Goal: Task Accomplishment & Management: Use online tool/utility

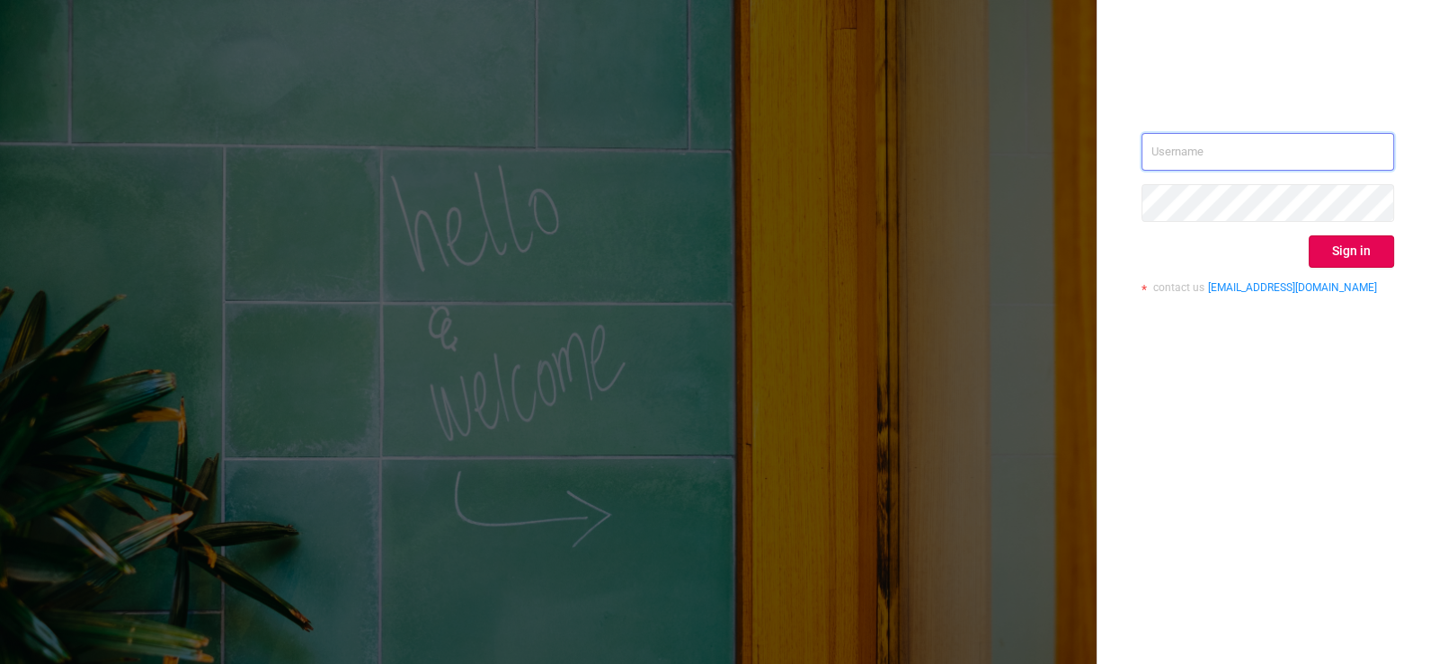
click at [1189, 151] on input "text" at bounding box center [1267, 152] width 253 height 38
type input "[EMAIL_ADDRESS][DOMAIN_NAME]"
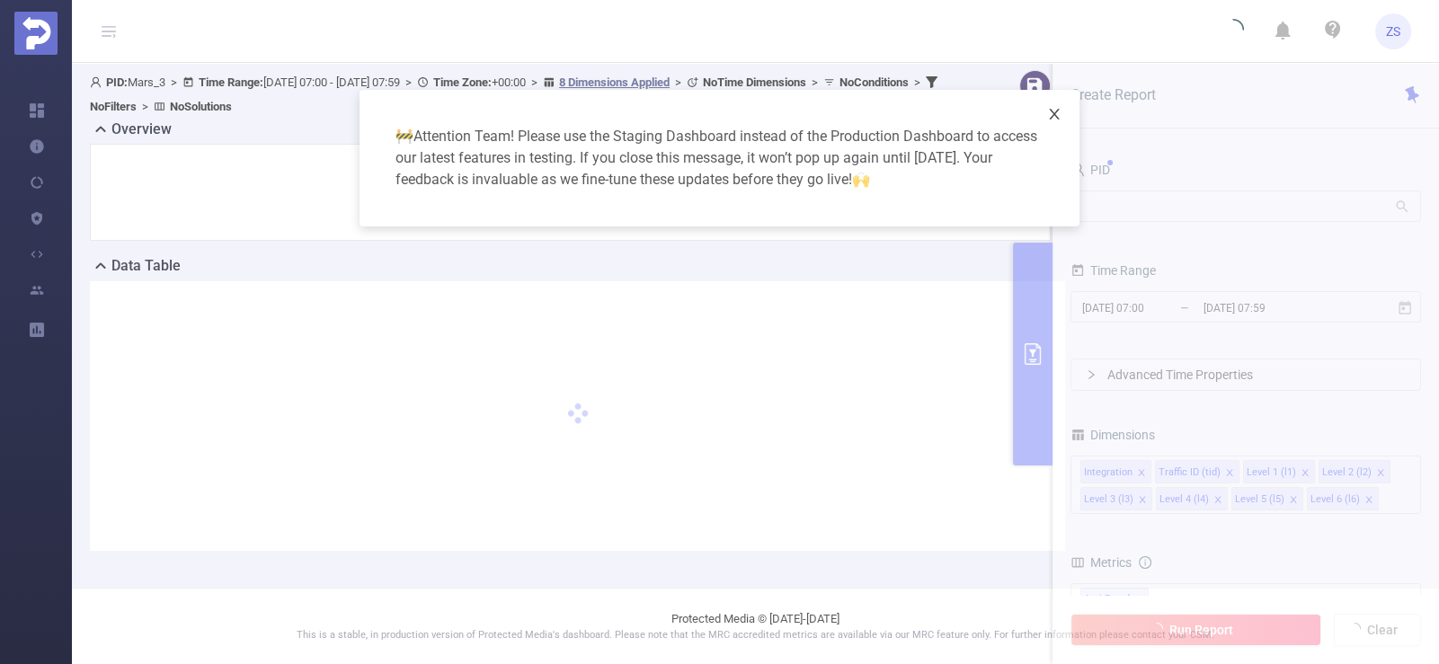
click at [1052, 116] on icon "icon: close" at bounding box center [1054, 114] width 10 height 11
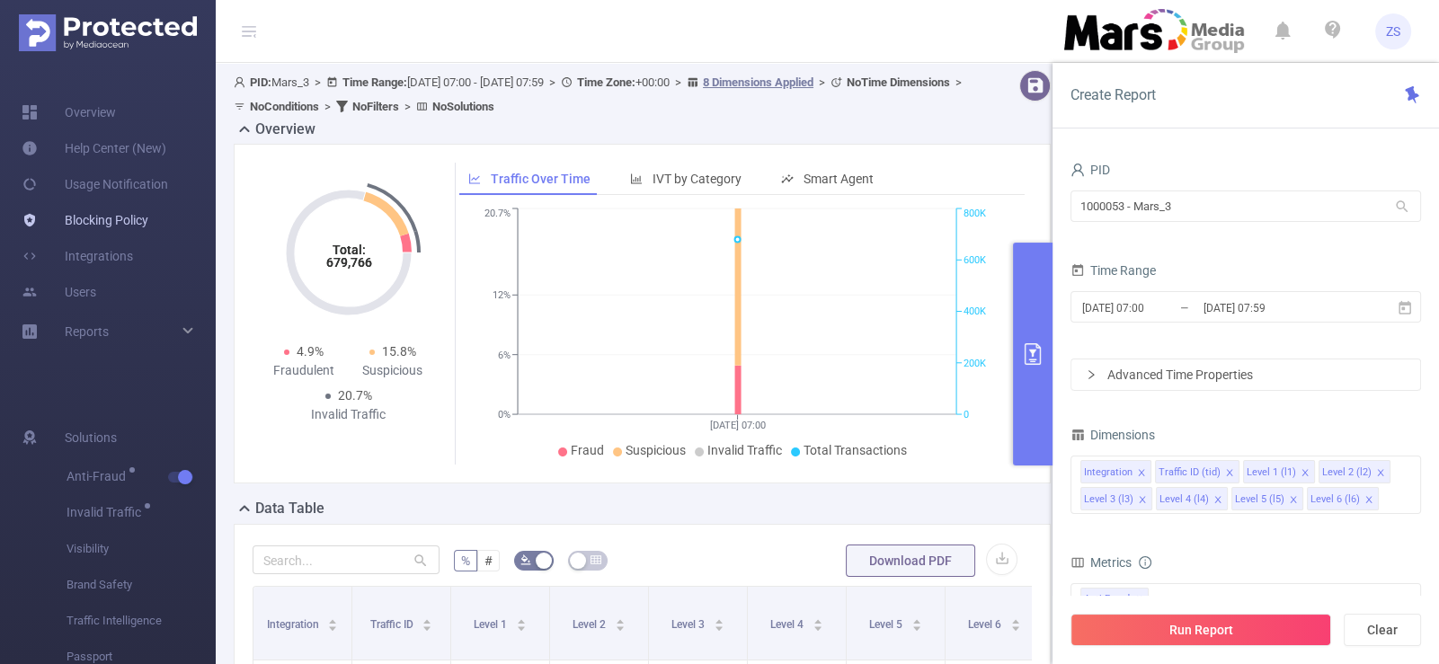
click at [90, 226] on link "Blocking Policy" at bounding box center [85, 220] width 127 height 36
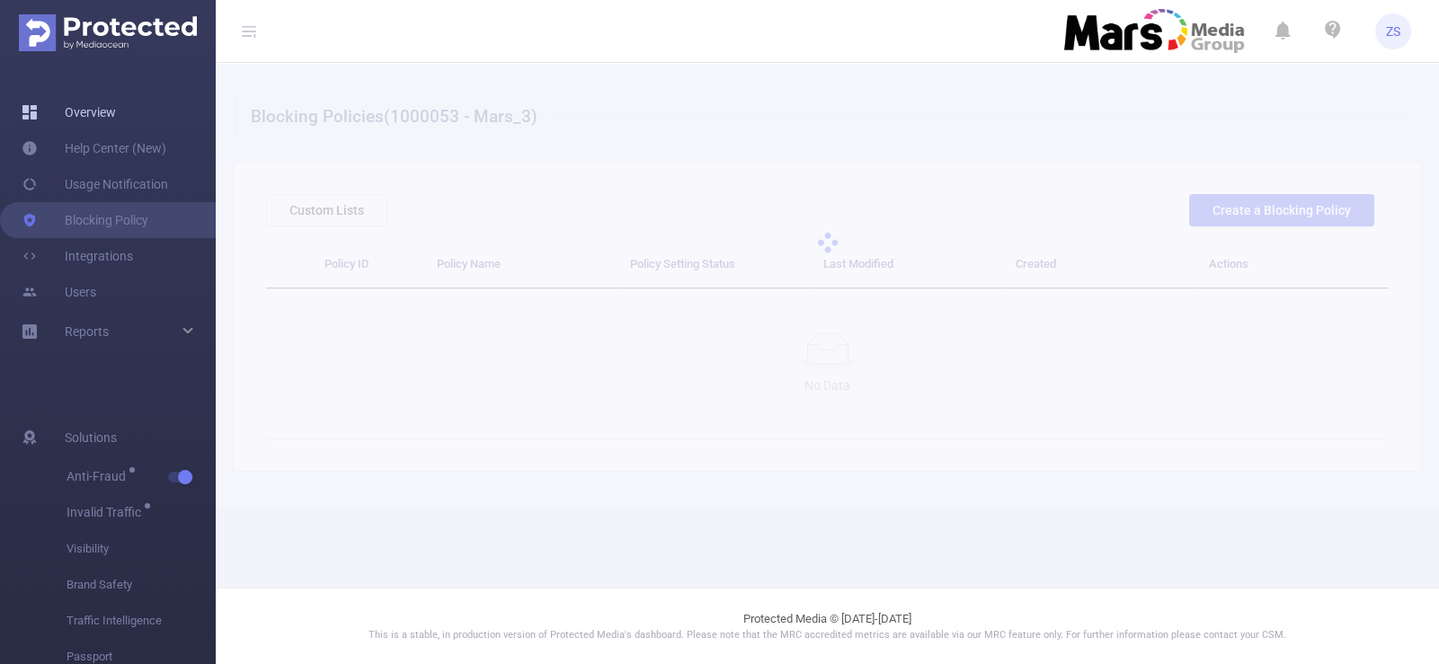
click at [83, 112] on link "Overview" at bounding box center [69, 112] width 94 height 36
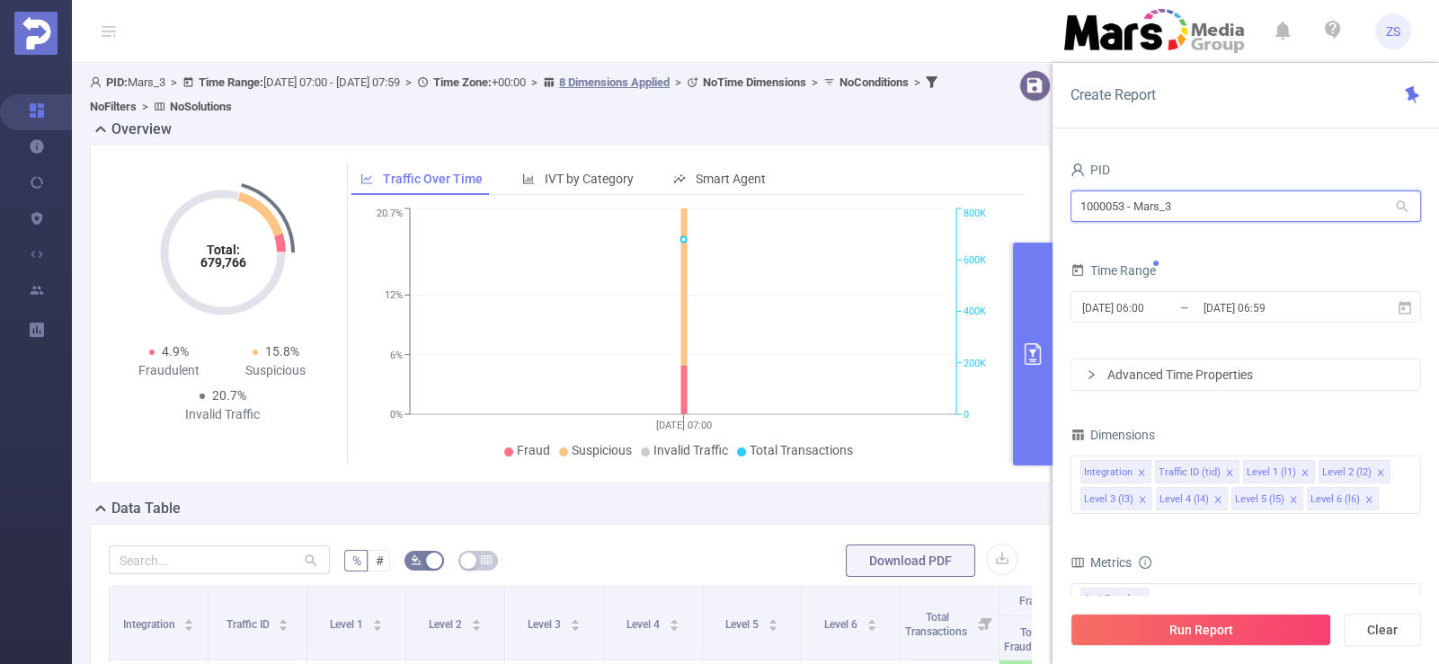
click at [1195, 206] on input "1000053 - Mars_3" at bounding box center [1245, 206] width 351 height 31
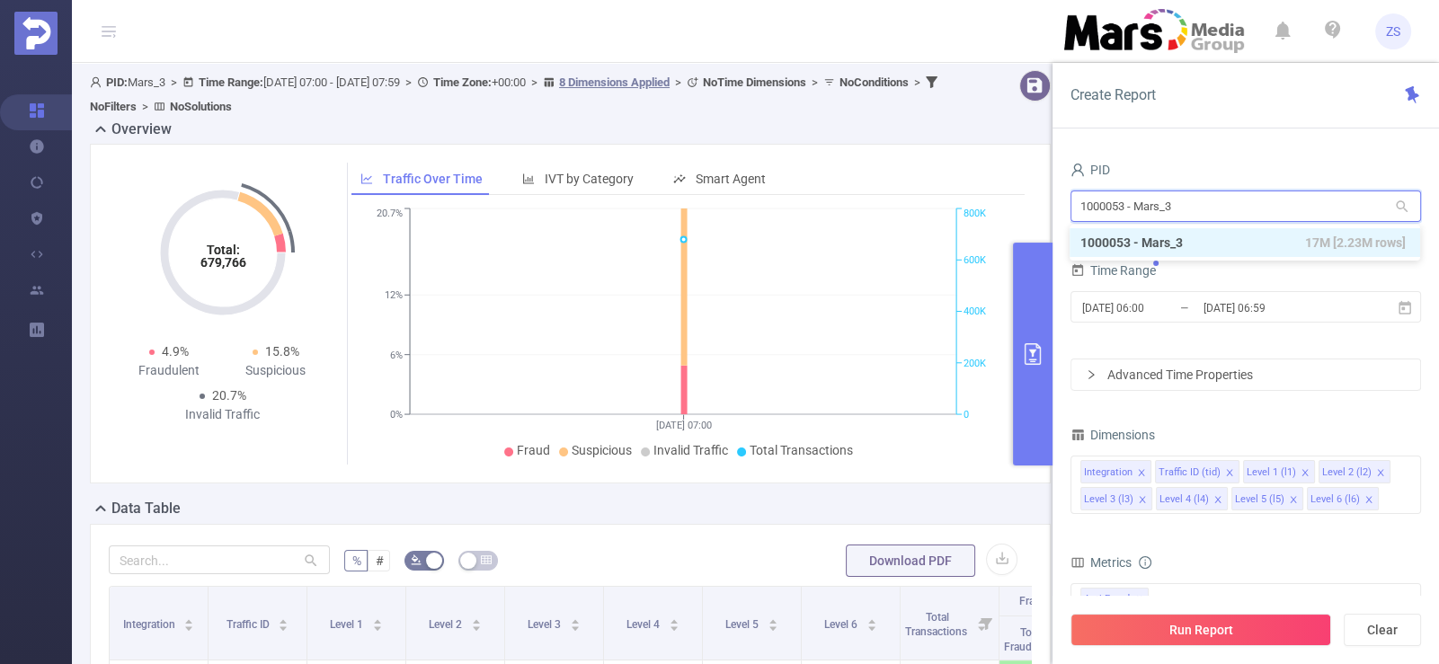
type input "d"
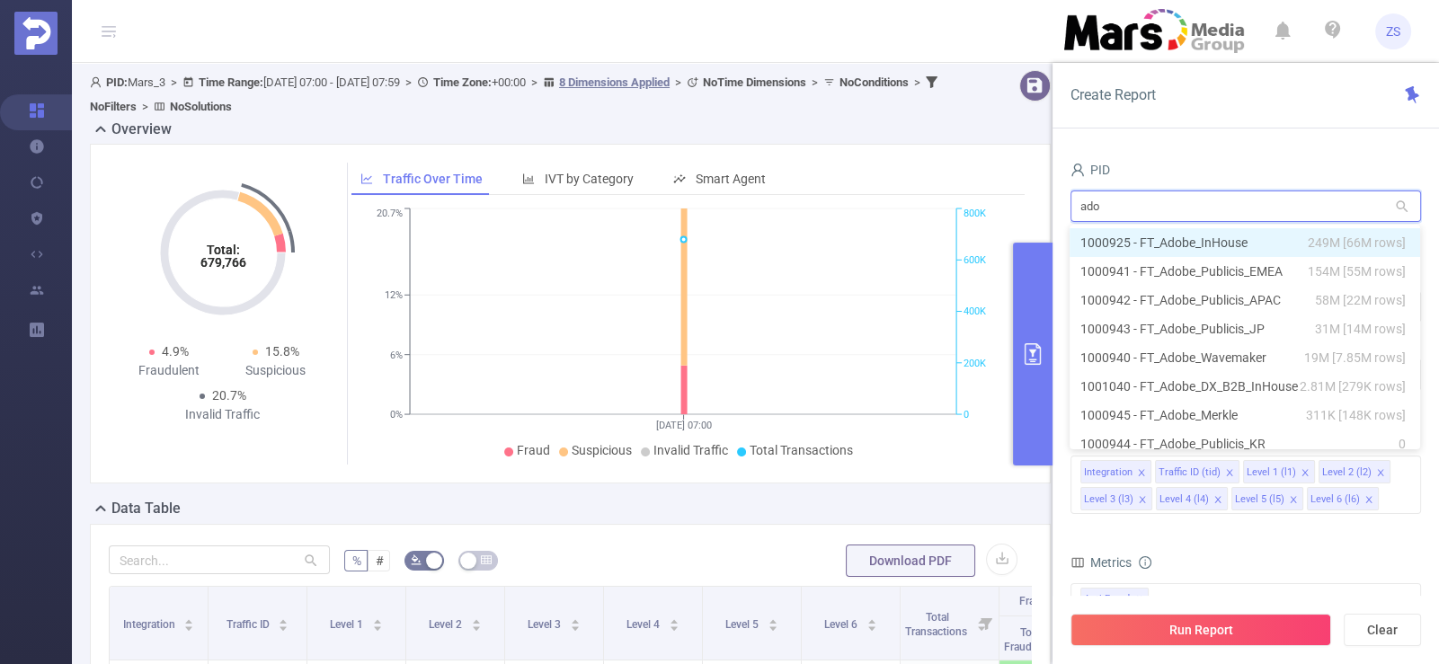
type input "adob"
click at [1234, 234] on li "1000925 - FT_Adobe_InHouse 249M [66M rows]" at bounding box center [1244, 242] width 351 height 29
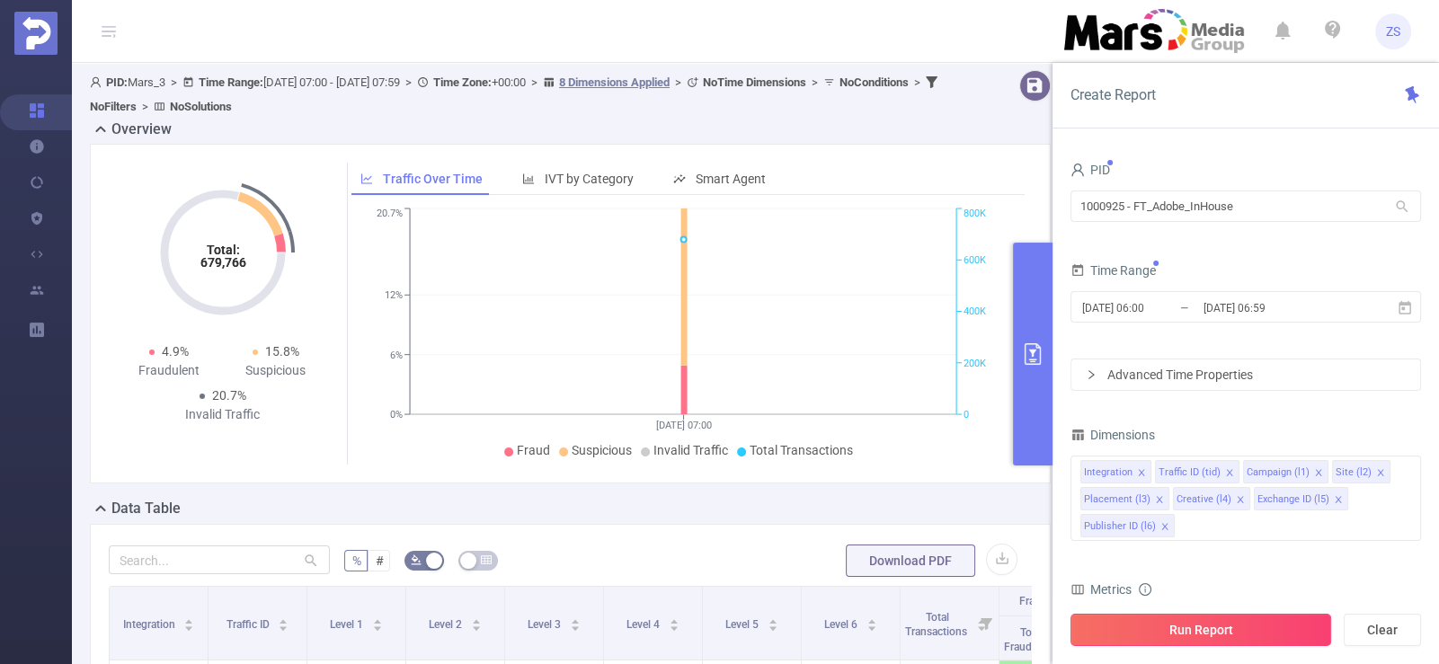
click at [1200, 628] on button "Run Report" at bounding box center [1200, 630] width 261 height 32
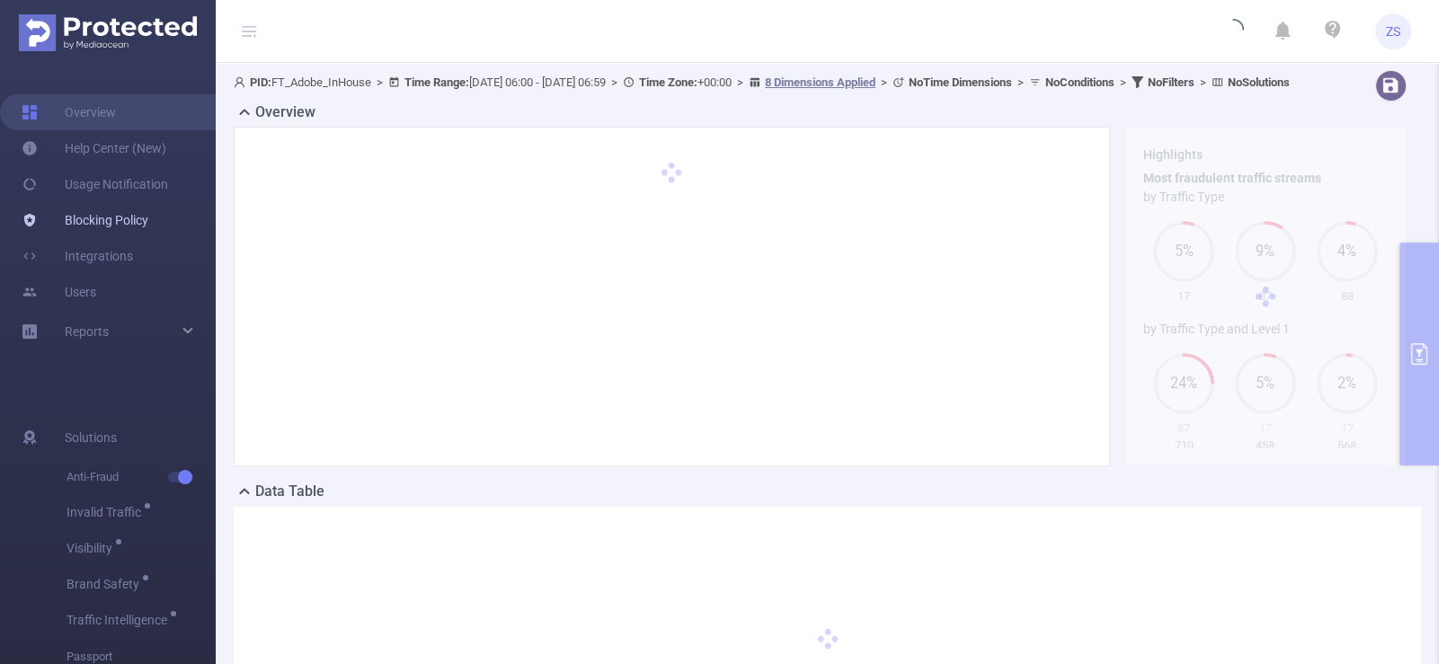
click at [93, 221] on link "Blocking Policy" at bounding box center [85, 220] width 127 height 36
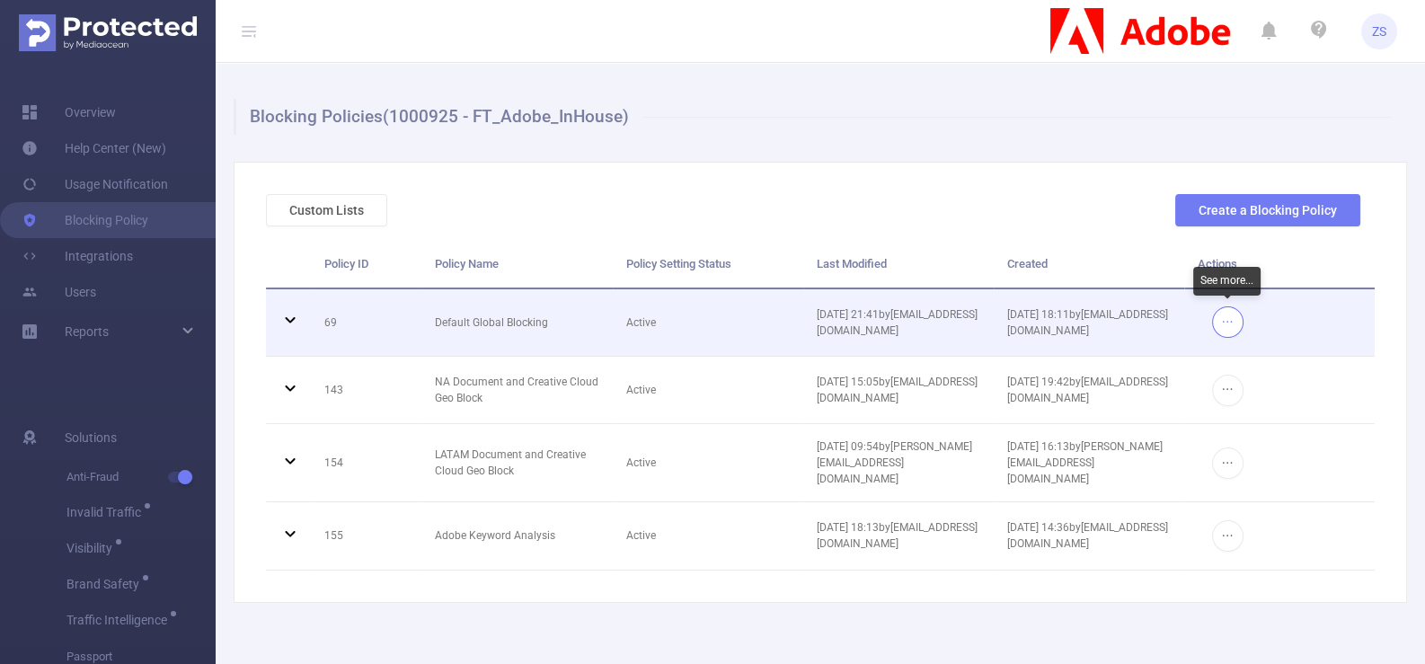
click at [1228, 318] on button "button" at bounding box center [1227, 321] width 31 height 31
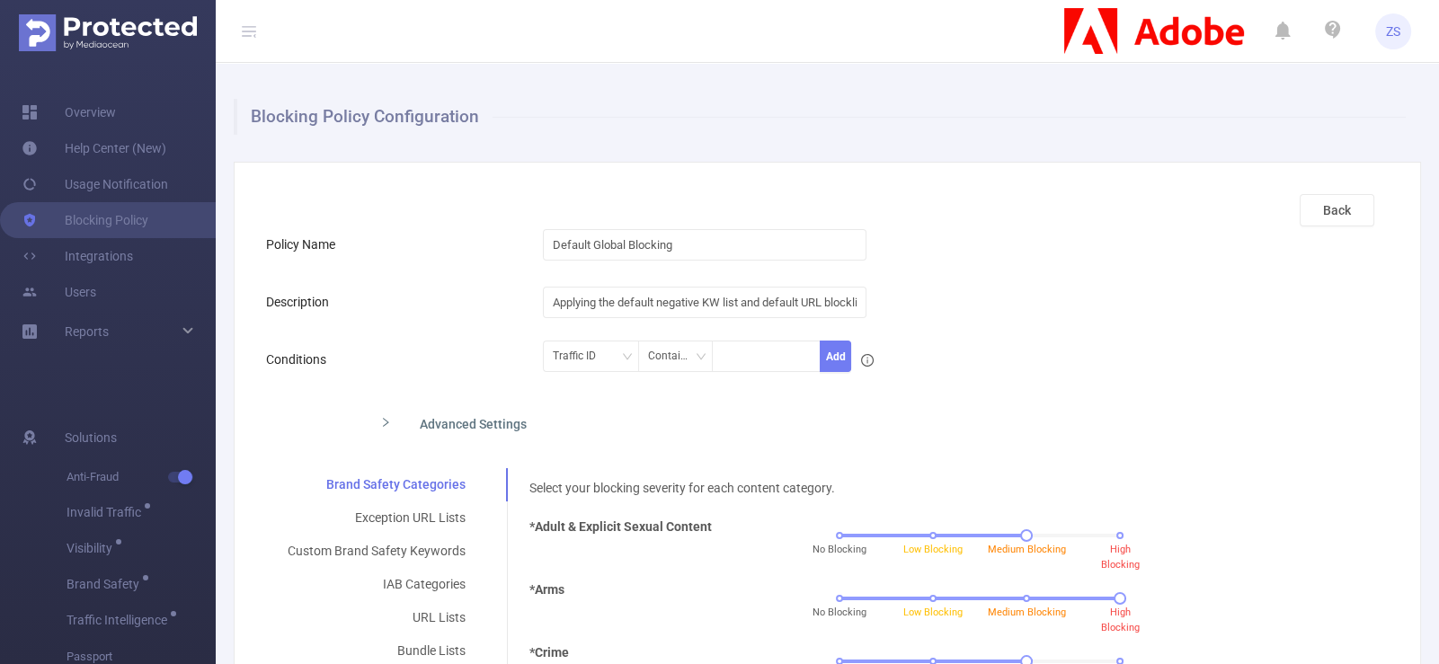
click at [519, 421] on div "Advanced Settings" at bounding box center [698, 423] width 665 height 38
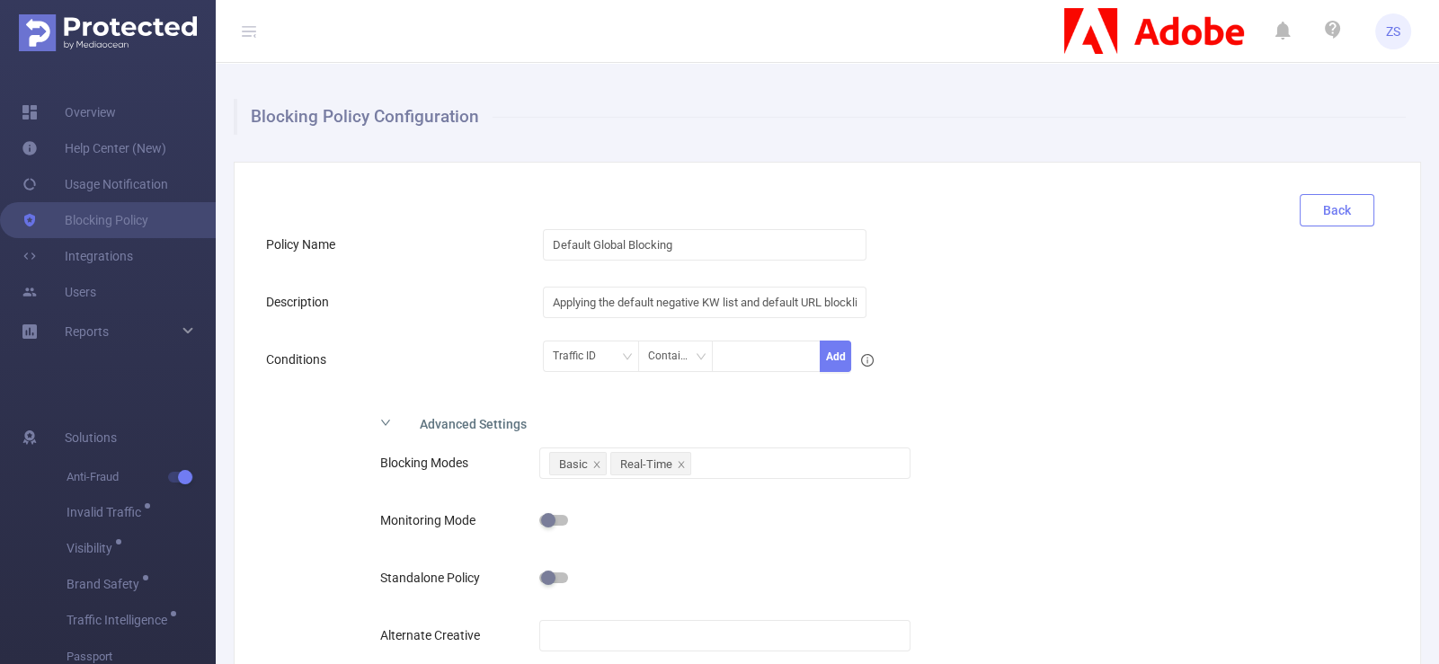
click at [1335, 210] on button "Back" at bounding box center [1337, 210] width 75 height 32
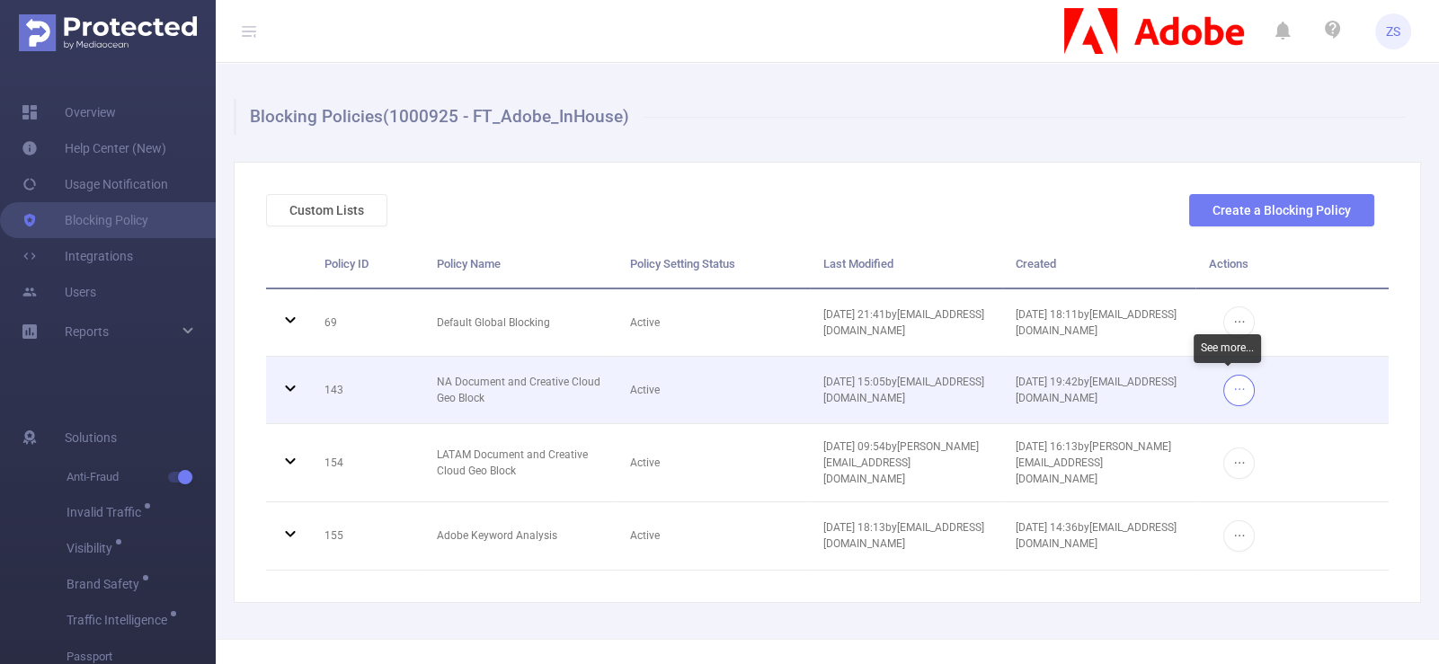
click at [1225, 387] on button "button" at bounding box center [1238, 390] width 31 height 31
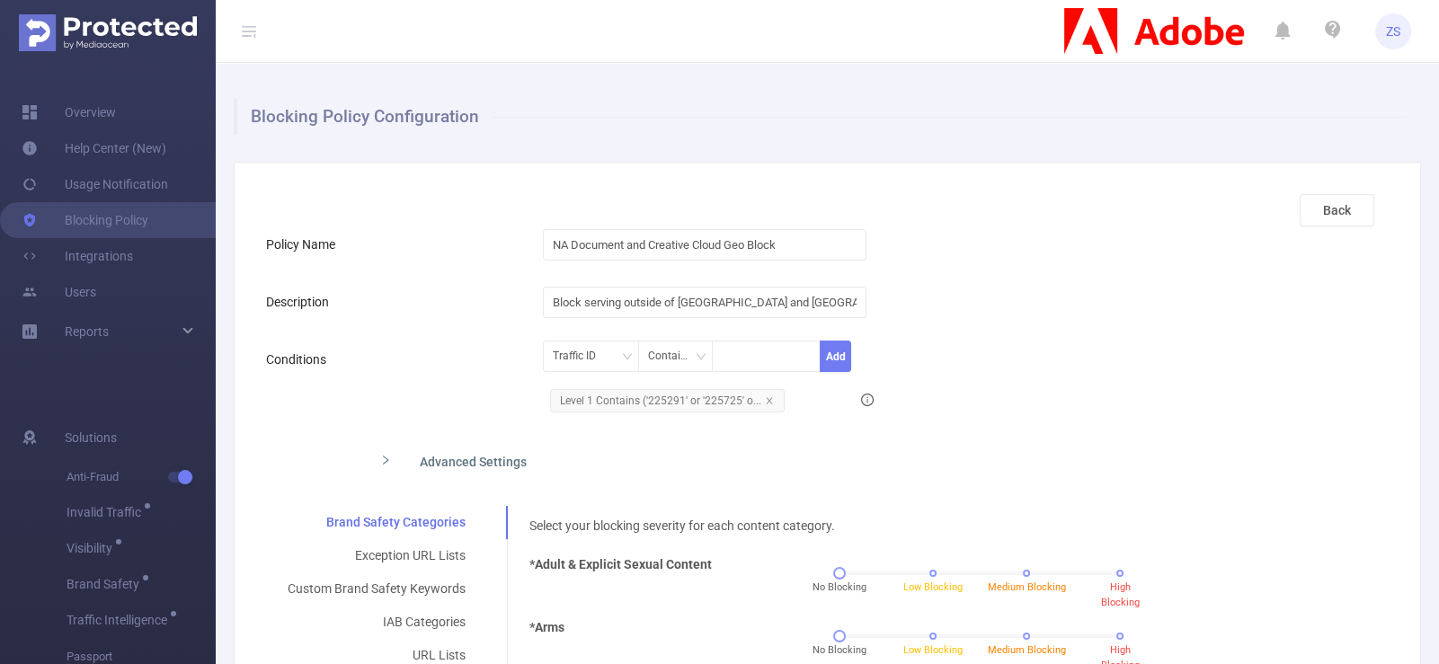
click at [457, 456] on div "Advanced Settings" at bounding box center [698, 460] width 665 height 38
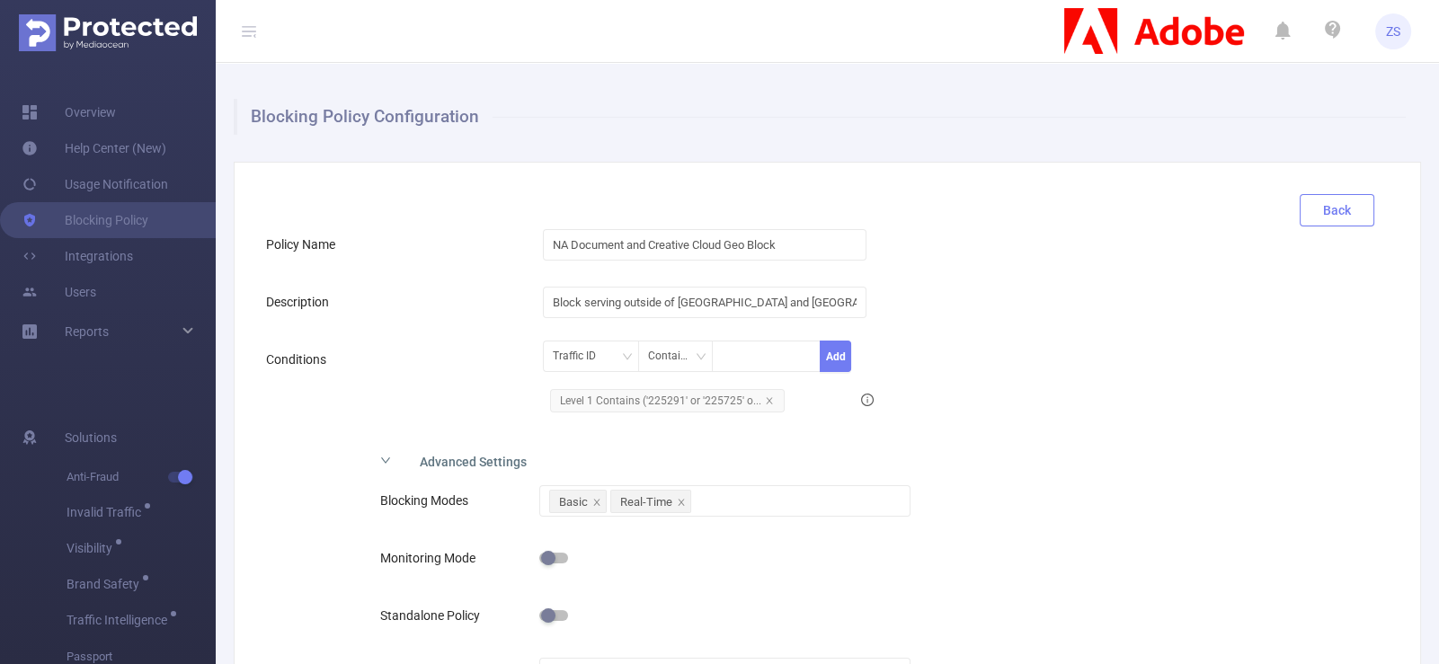
click at [1343, 206] on button "Back" at bounding box center [1337, 210] width 75 height 32
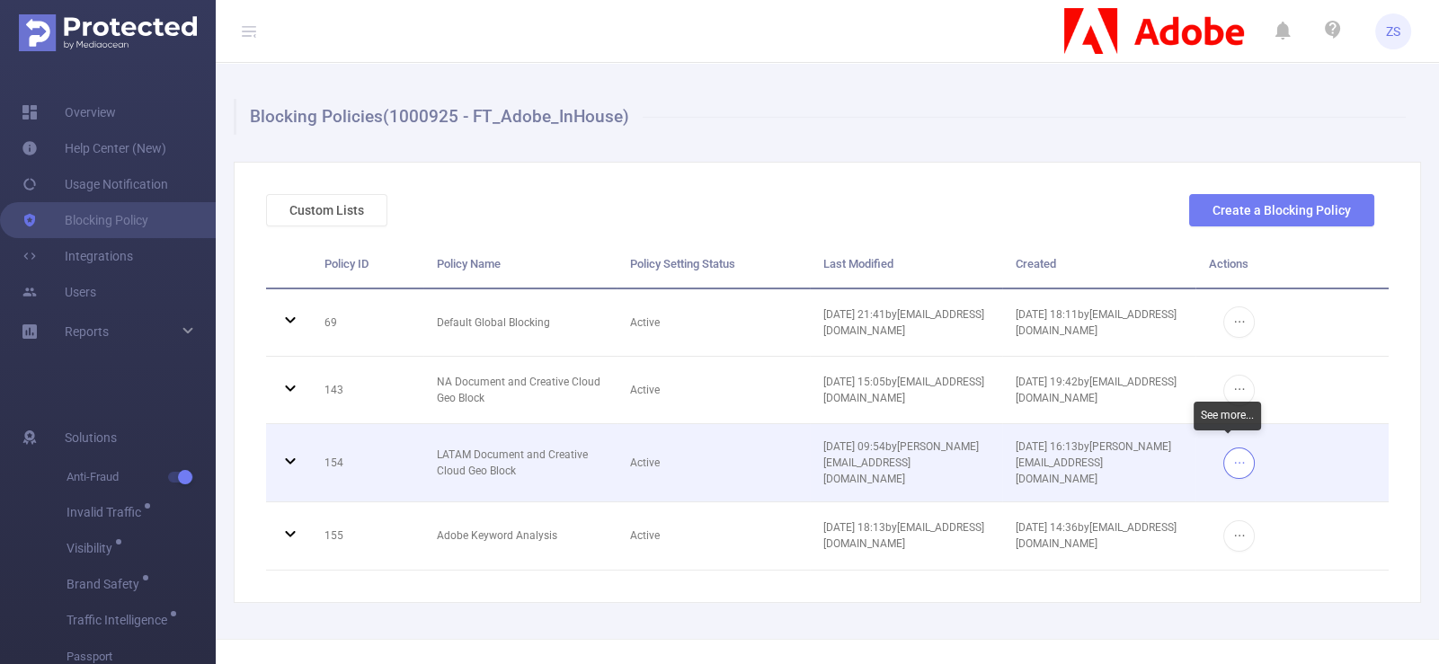
click at [1229, 457] on button "button" at bounding box center [1238, 463] width 31 height 31
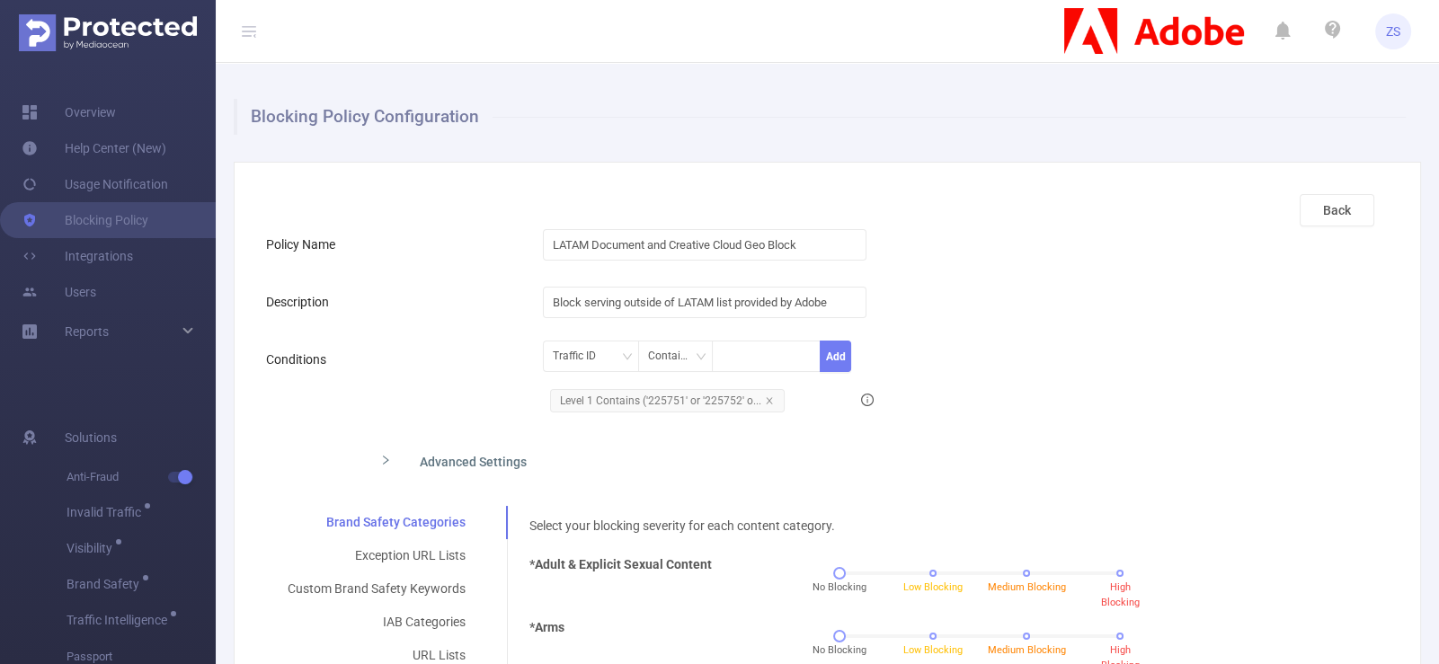
click at [502, 457] on div "Advanced Settings" at bounding box center [698, 460] width 665 height 38
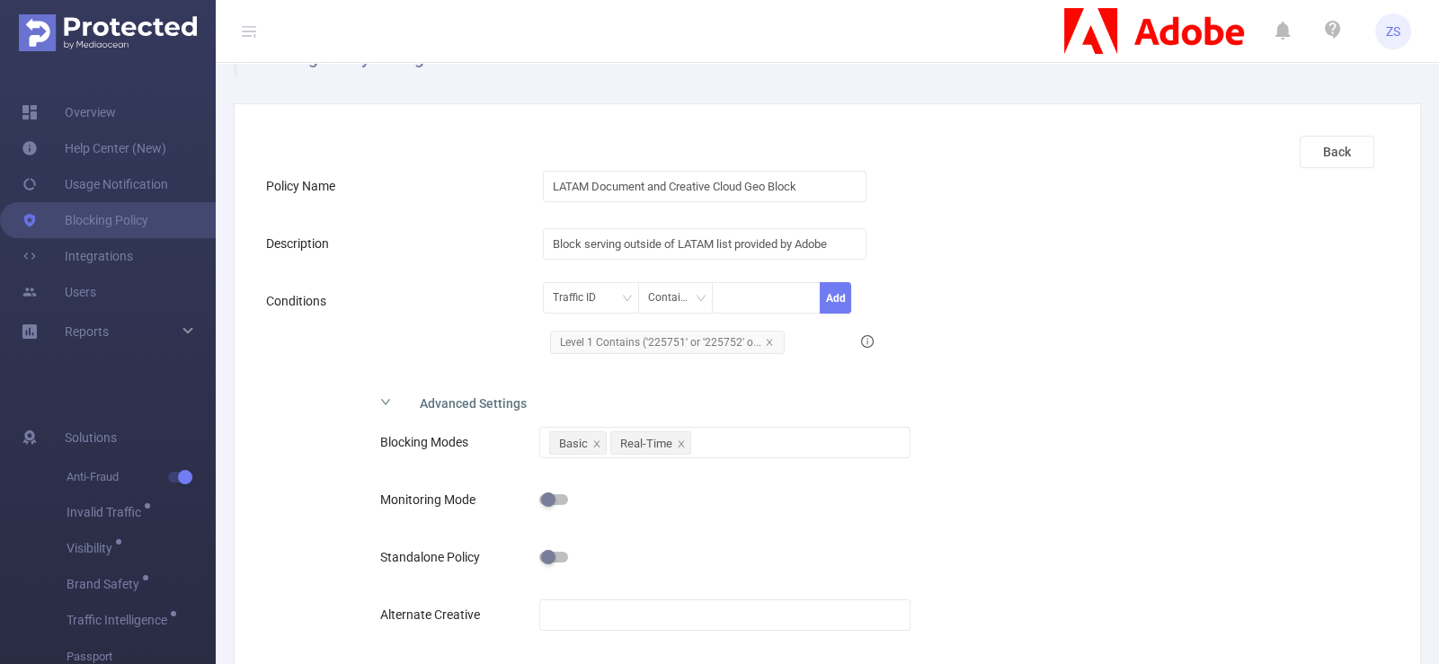
scroll to position [89, 0]
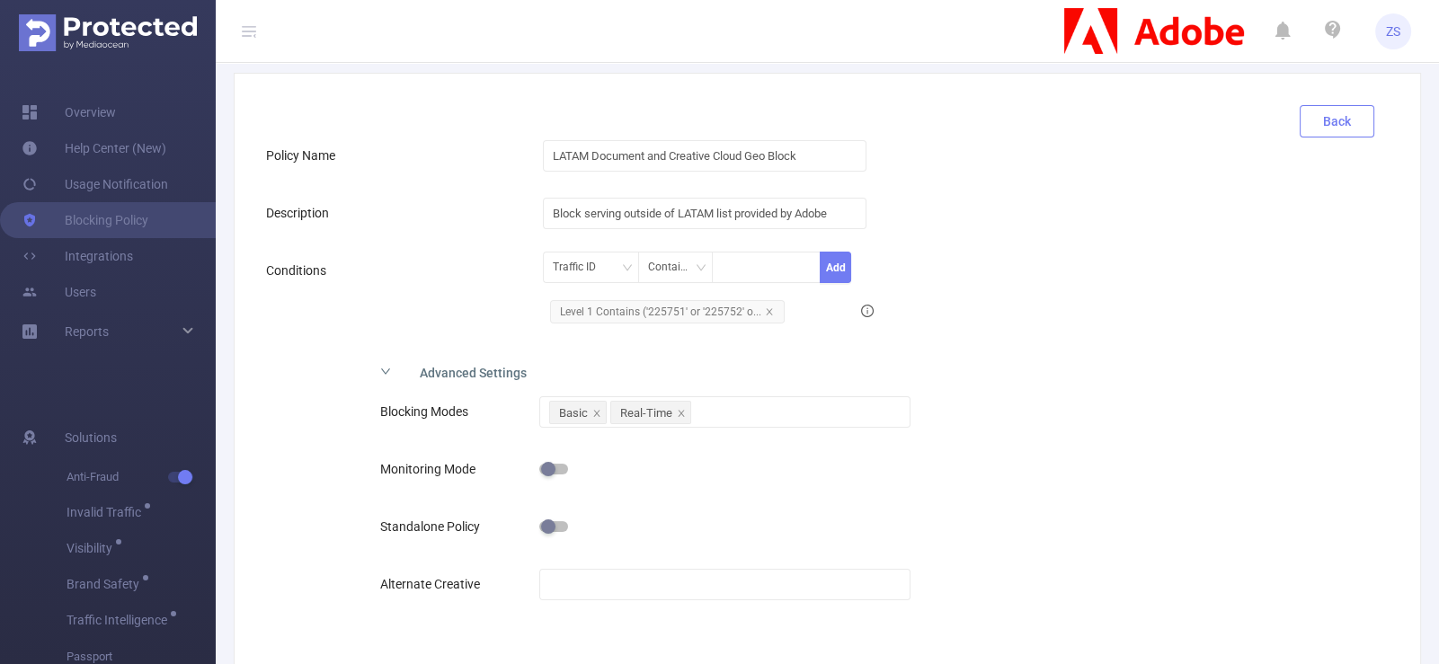
click at [1316, 120] on button "Back" at bounding box center [1337, 121] width 75 height 32
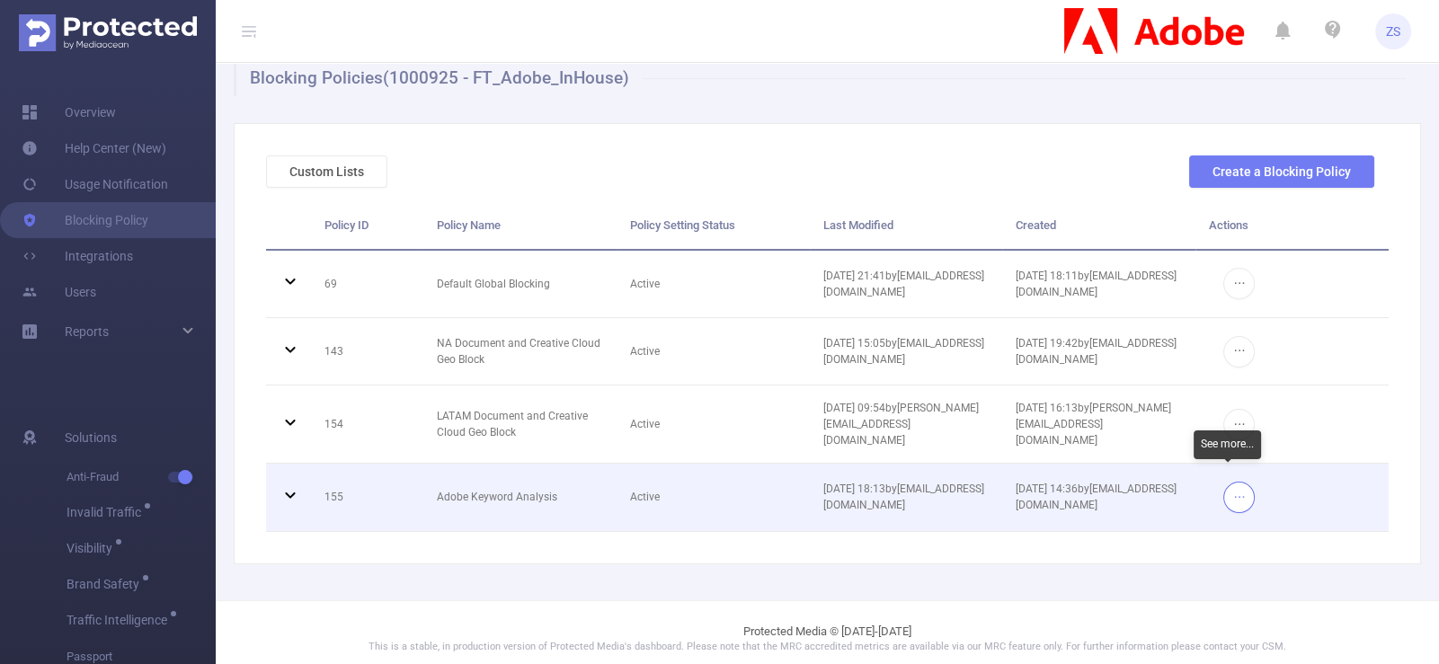
click at [1226, 484] on button "button" at bounding box center [1238, 497] width 31 height 31
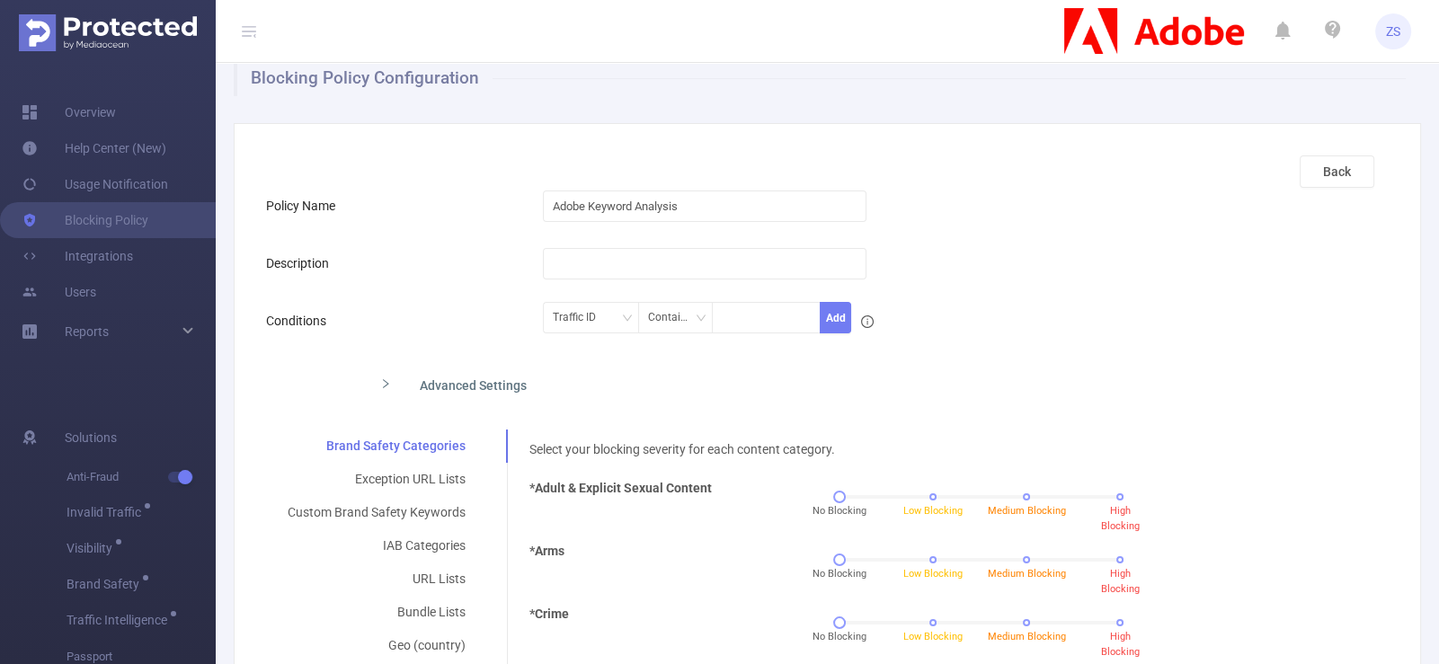
click at [510, 377] on div "Advanced Settings" at bounding box center [698, 384] width 665 height 38
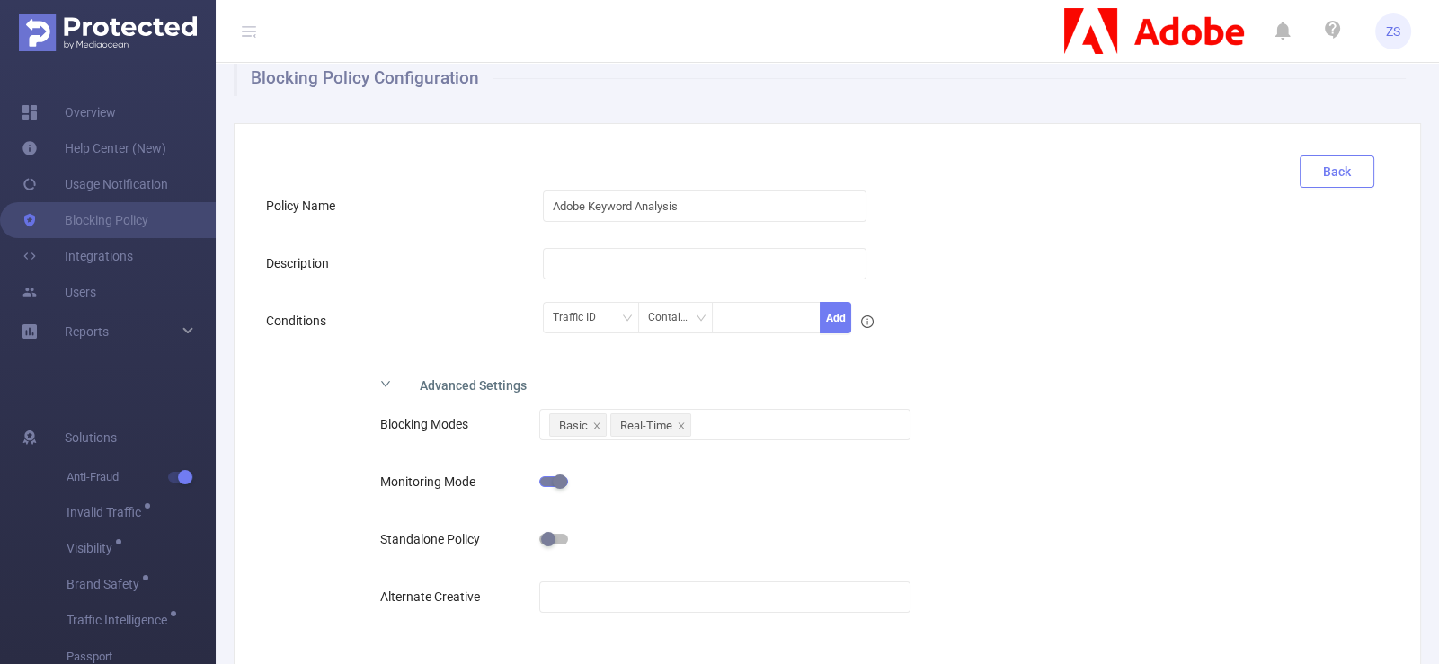
click at [1322, 183] on button "Back" at bounding box center [1337, 171] width 75 height 32
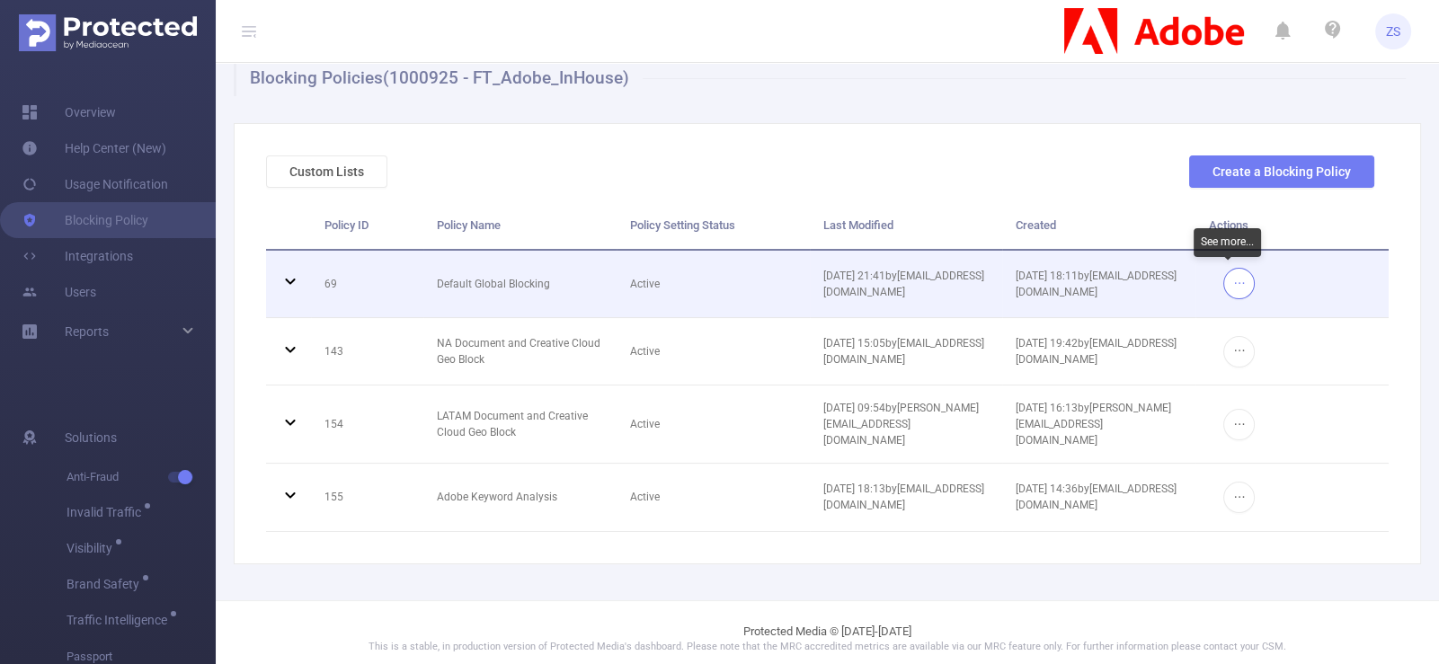
click at [1236, 280] on button "button" at bounding box center [1238, 283] width 31 height 31
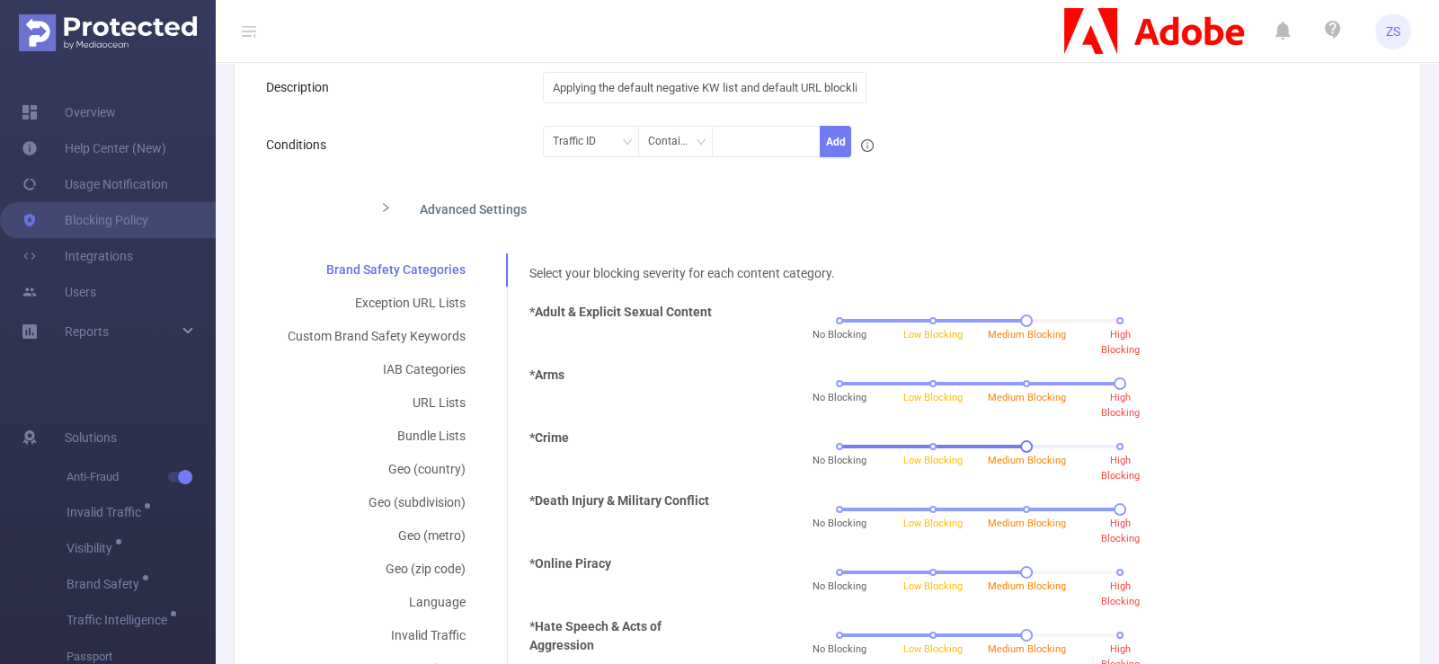
scroll to position [173, 0]
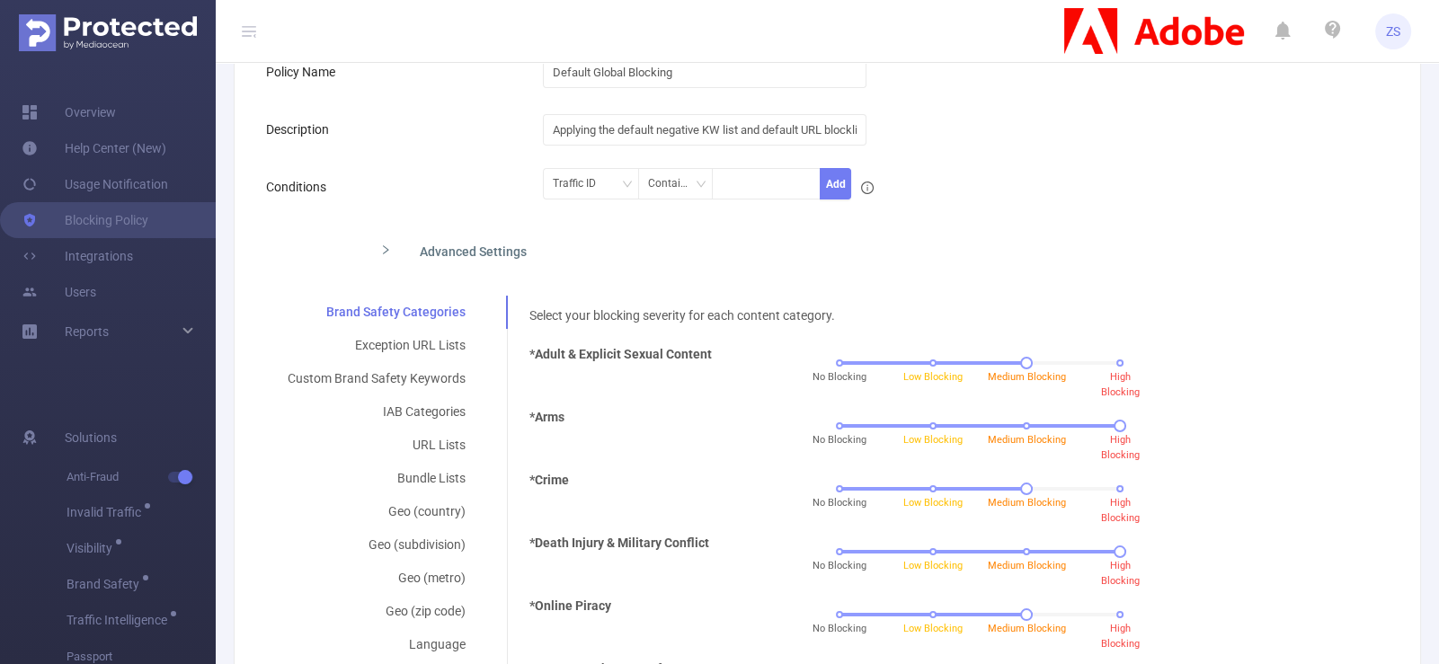
click at [467, 249] on div "Advanced Settings" at bounding box center [698, 250] width 665 height 38
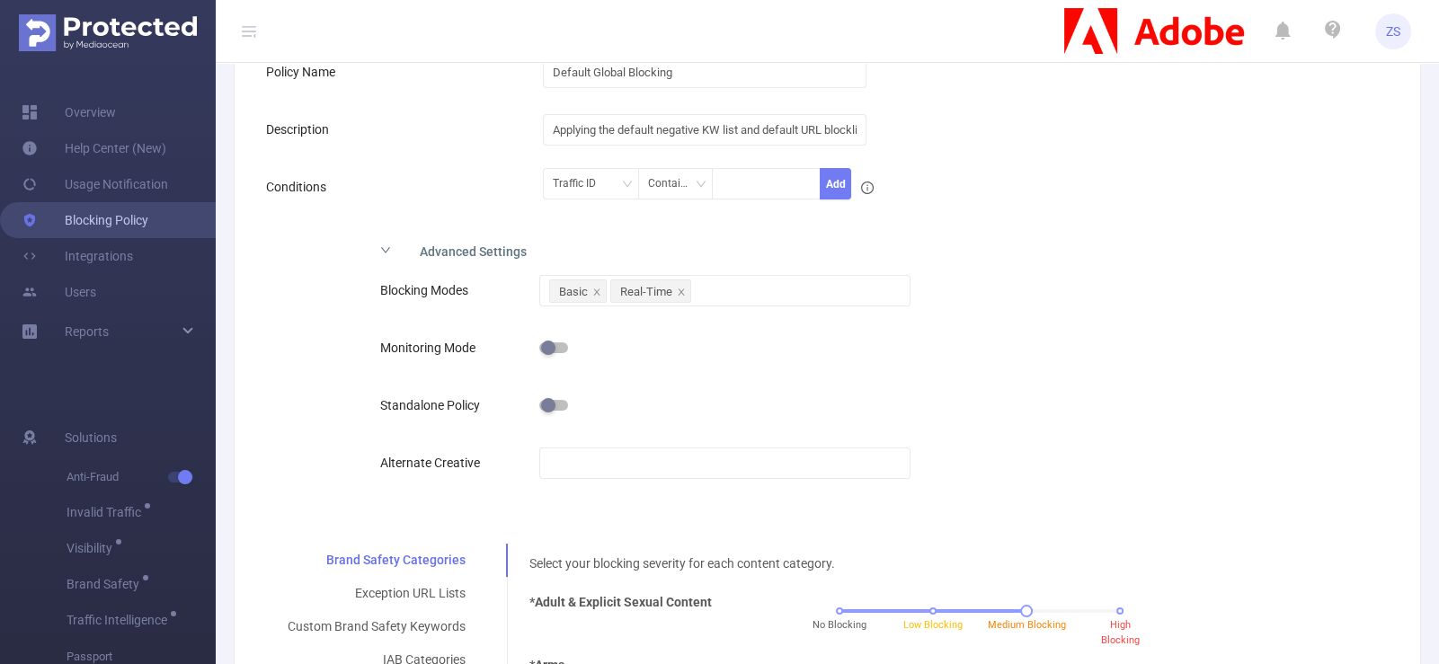
click at [120, 222] on link "Blocking Policy" at bounding box center [85, 220] width 127 height 36
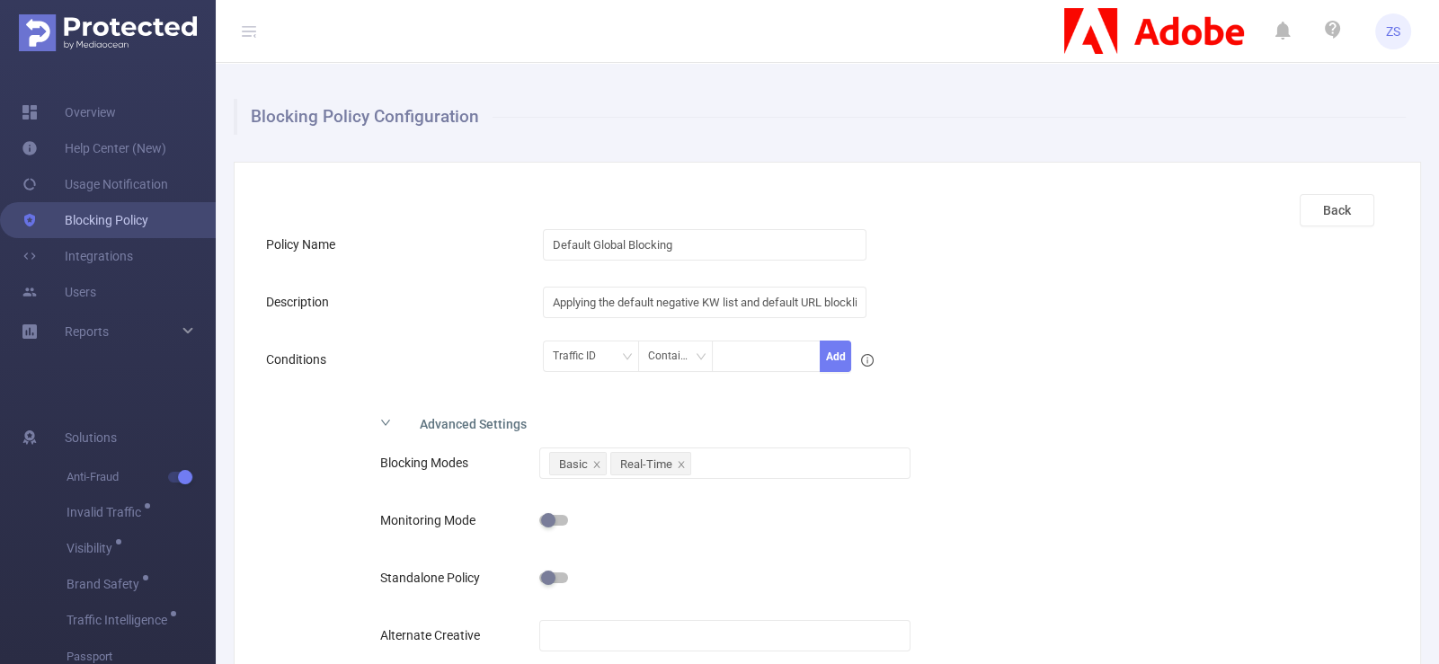
click at [125, 226] on link "Blocking Policy" at bounding box center [85, 220] width 127 height 36
click at [1337, 213] on button "Back" at bounding box center [1337, 210] width 75 height 32
